Goal: Task Accomplishment & Management: Manage account settings

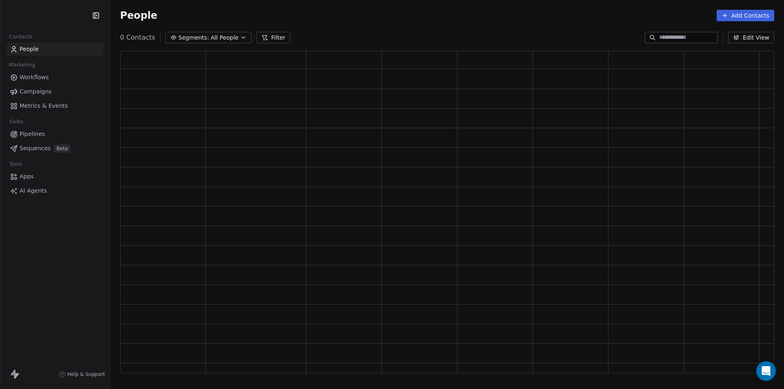
click at [47, 14] on html "Contacts People Marketing Workflows Campaigns Metrics & Events Sales Pipelines …" at bounding box center [392, 194] width 784 height 389
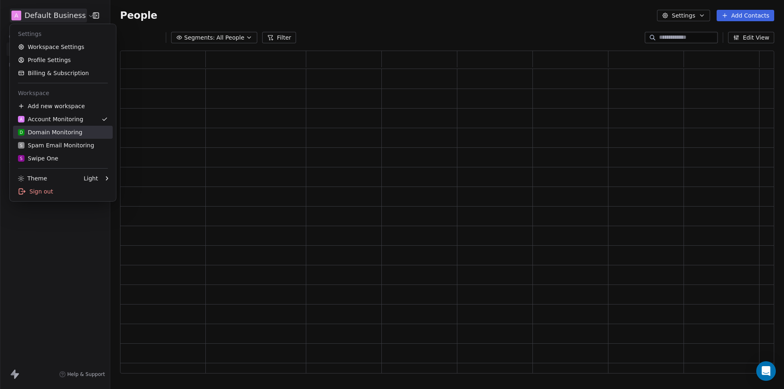
click at [51, 131] on div "D Domain Monitoring" at bounding box center [50, 132] width 64 height 8
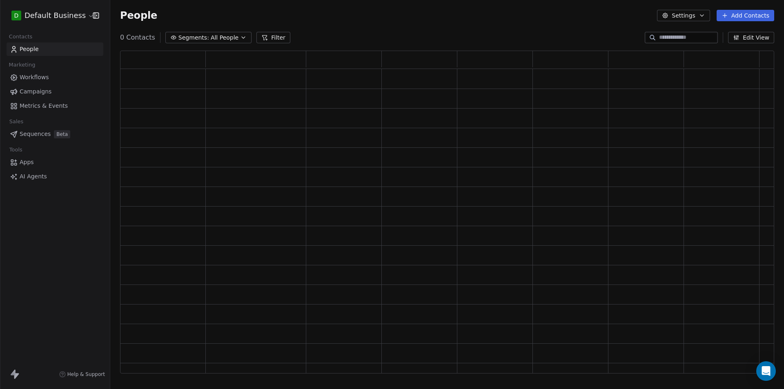
scroll to position [316, 648]
click at [659, 39] on input at bounding box center [687, 37] width 57 height 8
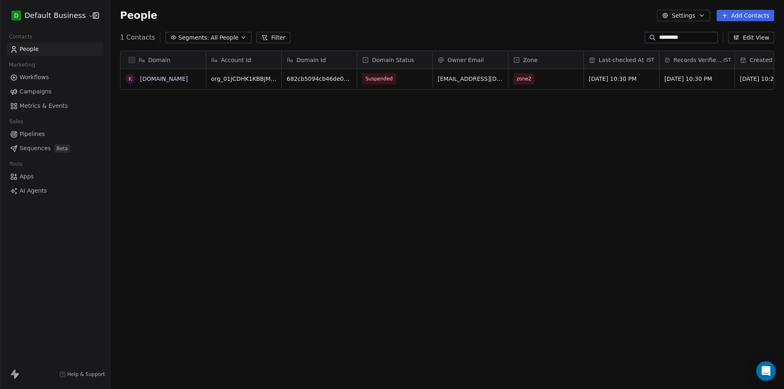
scroll to position [336, 667]
type input "*********"
click at [381, 80] on span "Suspended" at bounding box center [379, 79] width 27 height 8
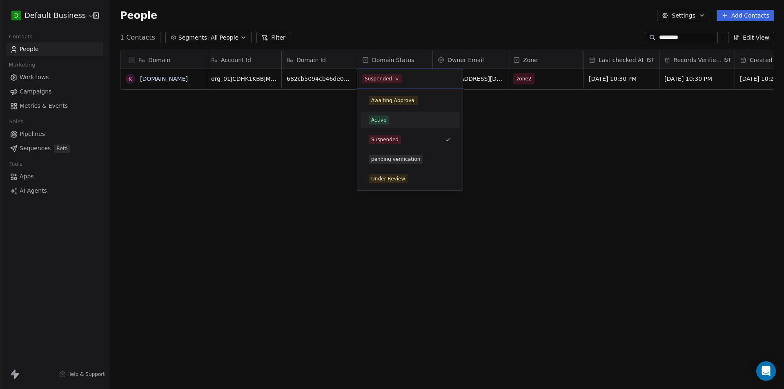
click at [391, 123] on div "Active" at bounding box center [410, 120] width 82 height 9
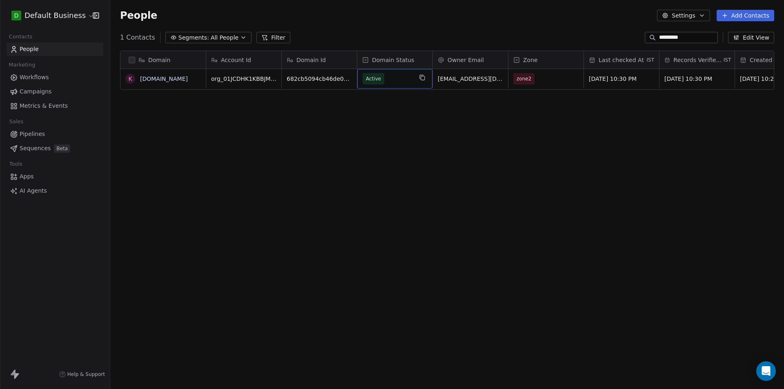
click at [376, 156] on div "Domain k [DOMAIN_NAME] Account Id Domain Id Domain Status Owner Email Zone Last…" at bounding box center [447, 215] width 674 height 342
